Goal: Find specific page/section: Find specific page/section

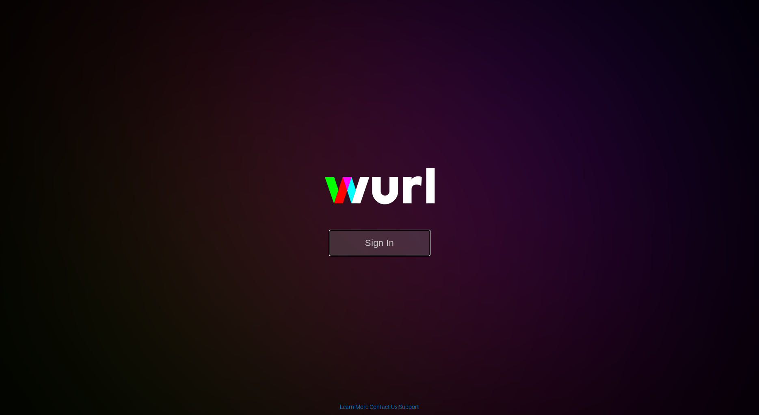
click at [380, 246] on button "Sign In" at bounding box center [380, 242] width 102 height 26
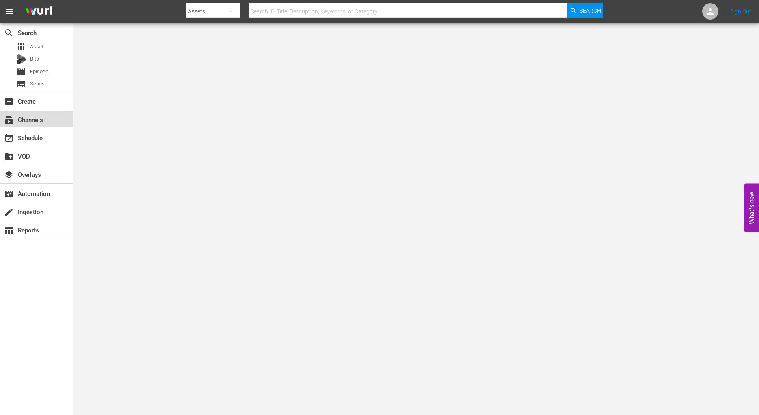
click at [28, 119] on div "subscriptions Channels" at bounding box center [22, 117] width 45 height 7
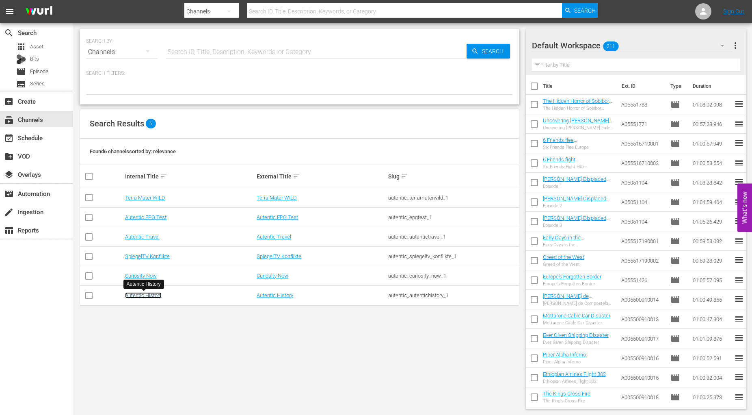
click at [142, 294] on link "Autentic History" at bounding box center [143, 295] width 37 height 6
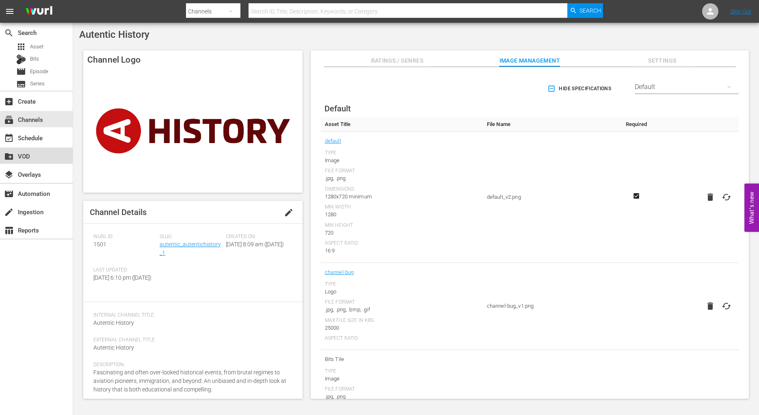
click at [23, 156] on div "create_new_folder VOD" at bounding box center [22, 154] width 45 height 7
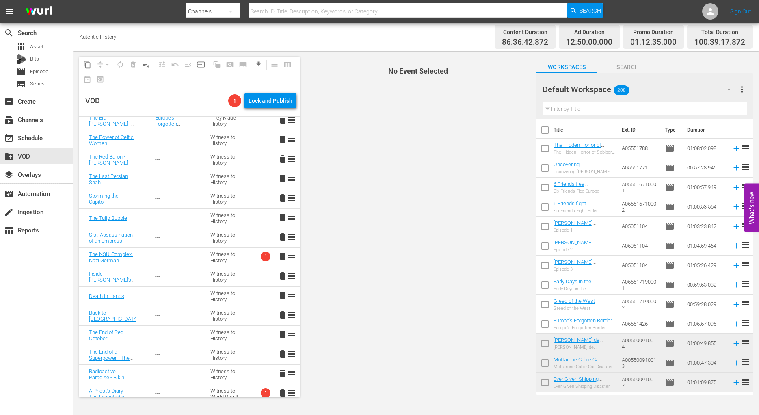
scroll to position [663, 0]
